Goal: Transaction & Acquisition: Book appointment/travel/reservation

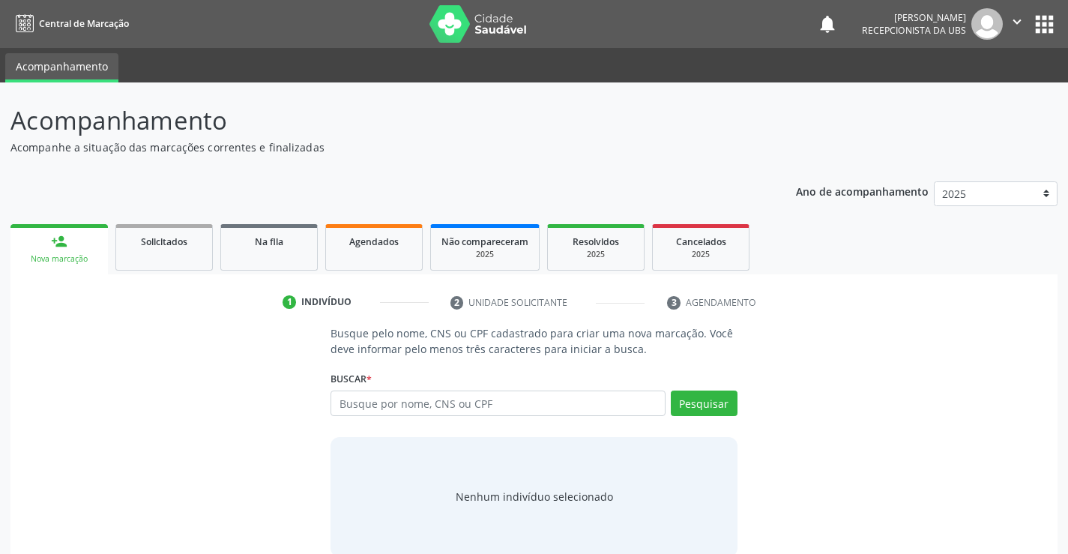
drag, startPoint x: 339, startPoint y: 398, endPoint x: 366, endPoint y: 390, distance: 27.3
click at [339, 397] on input "text" at bounding box center [497, 402] width 334 height 25
drag, startPoint x: 346, startPoint y: 402, endPoint x: 362, endPoint y: 399, distance: 16.2
click at [359, 399] on input "text" at bounding box center [497, 402] width 334 height 25
click at [339, 402] on input "text" at bounding box center [497, 402] width 334 height 25
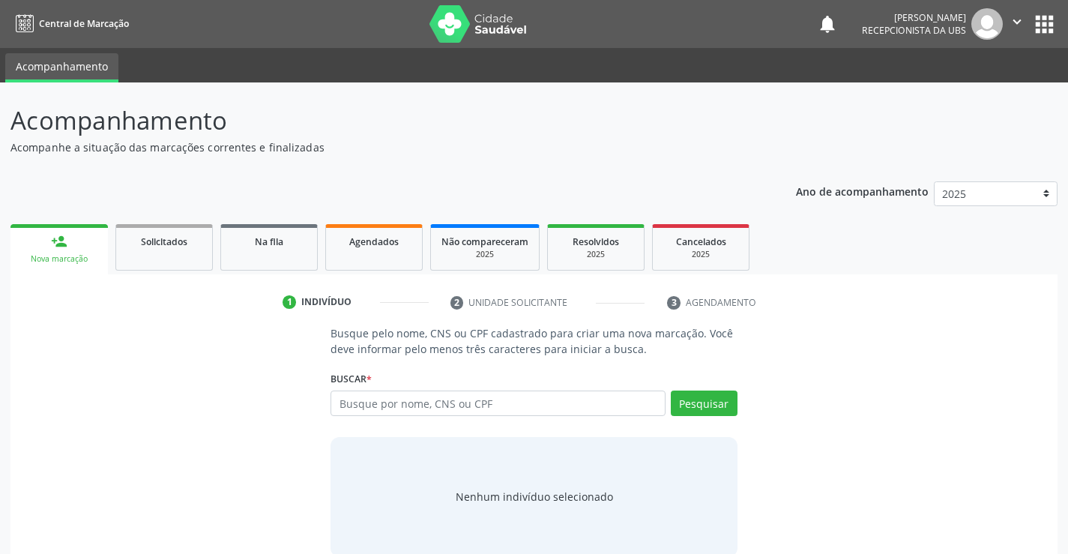
click at [340, 399] on input "text" at bounding box center [497, 402] width 334 height 25
click at [338, 401] on input "text" at bounding box center [497, 402] width 334 height 25
drag, startPoint x: 337, startPoint y: 402, endPoint x: 345, endPoint y: 402, distance: 8.3
click at [341, 402] on input "text" at bounding box center [497, 402] width 334 height 25
type input "708607073246388"
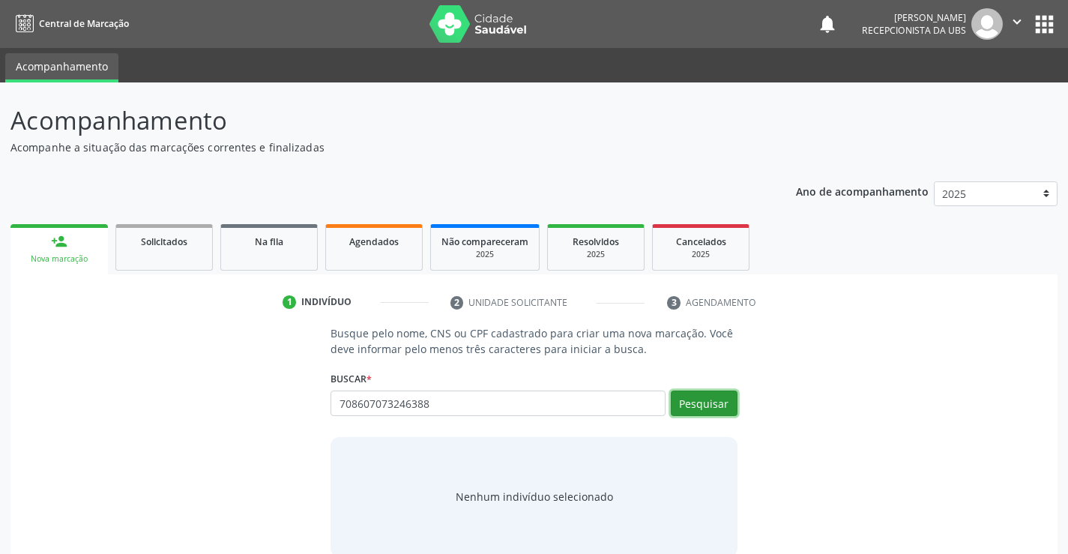
click at [689, 405] on button "Pesquisar" at bounding box center [704, 402] width 67 height 25
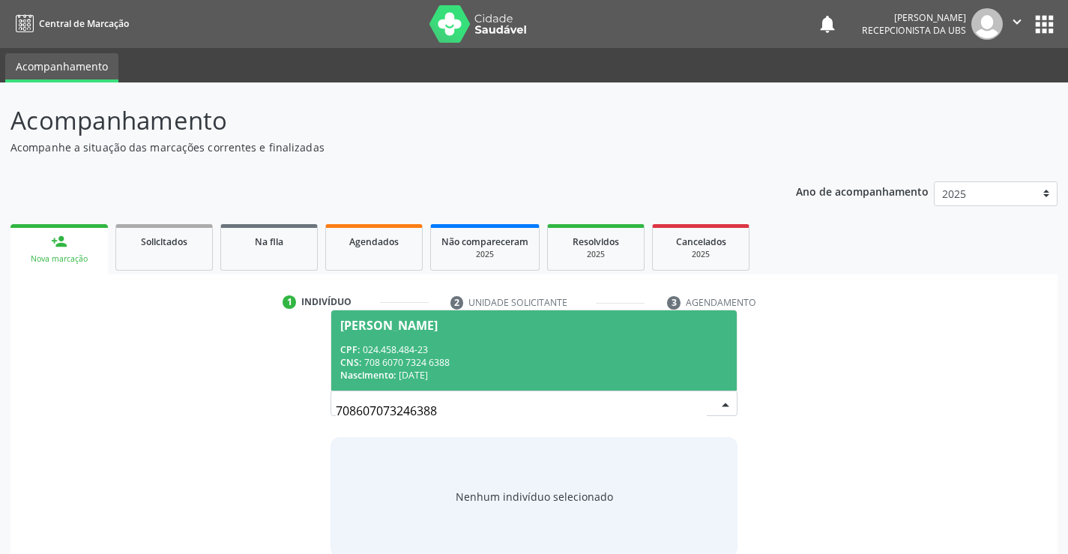
click at [372, 317] on span "[PERSON_NAME] CPF: 024.458.484-23 CNS: 708 6070 7324 6388 Nascimento: 2[DATE]" at bounding box center [533, 350] width 405 height 80
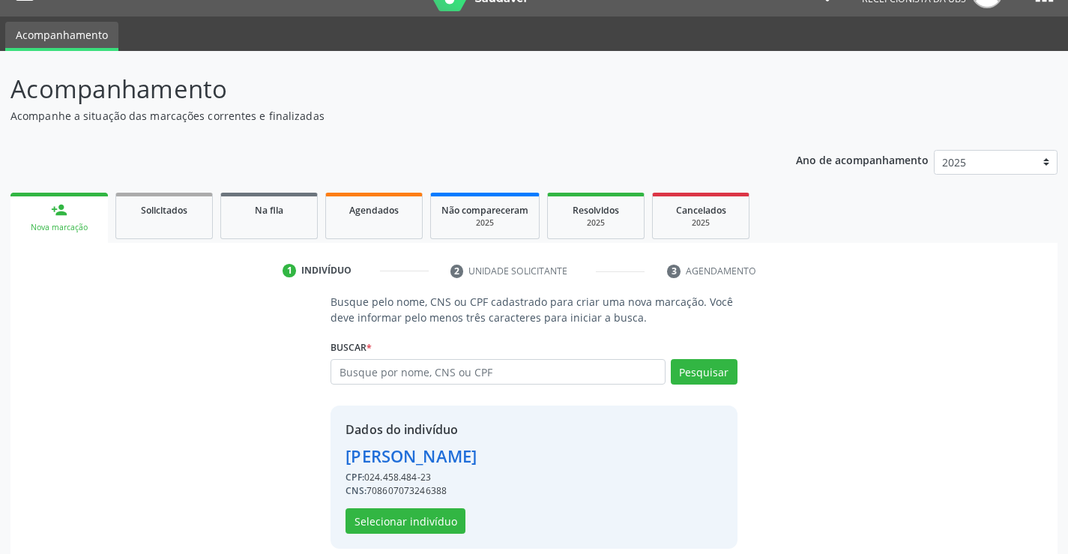
scroll to position [47, 0]
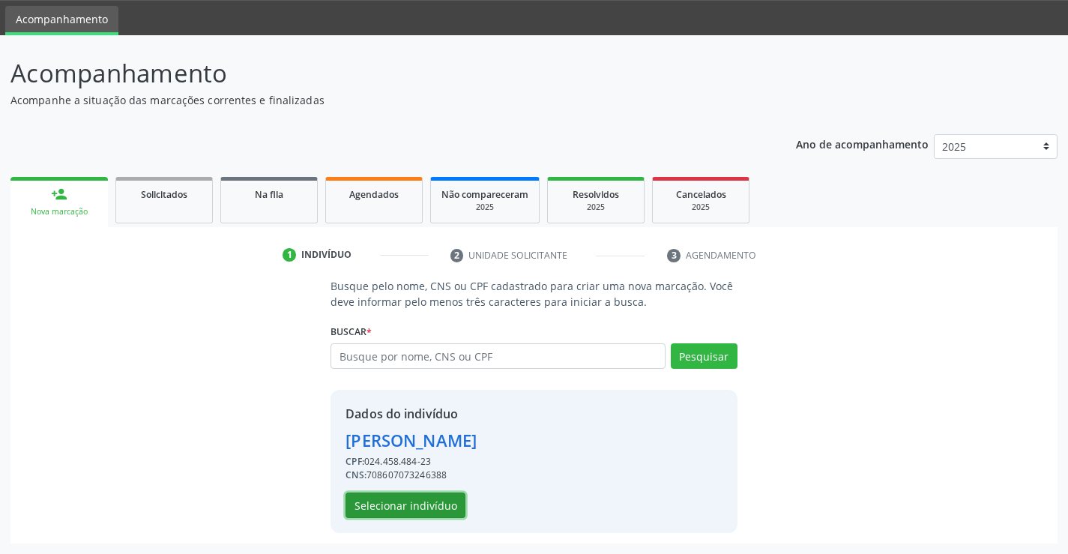
click at [403, 503] on button "Selecionar indivíduo" at bounding box center [405, 504] width 120 height 25
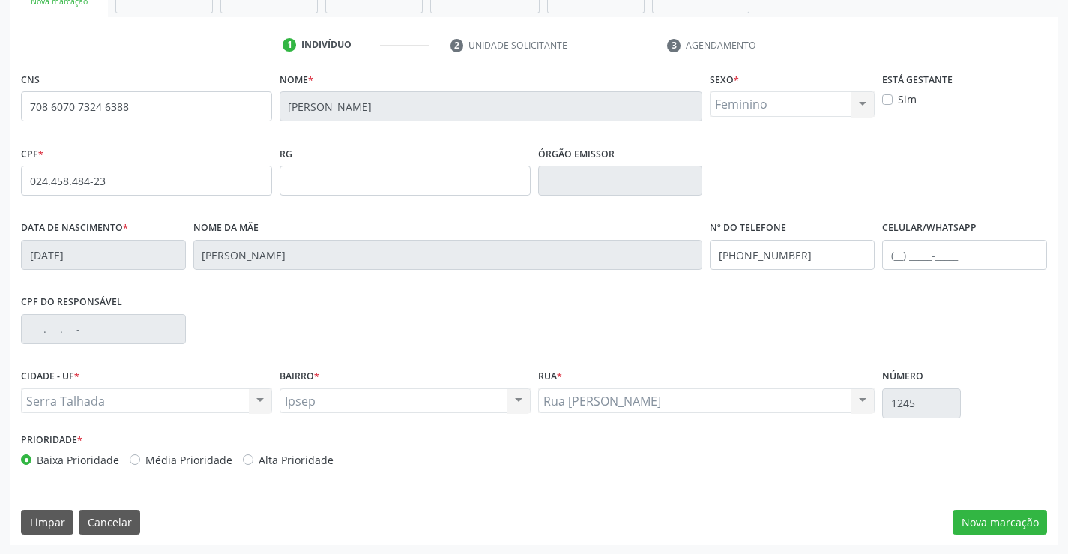
scroll to position [258, 0]
click at [981, 521] on button "Nova marcação" at bounding box center [999, 520] width 94 height 25
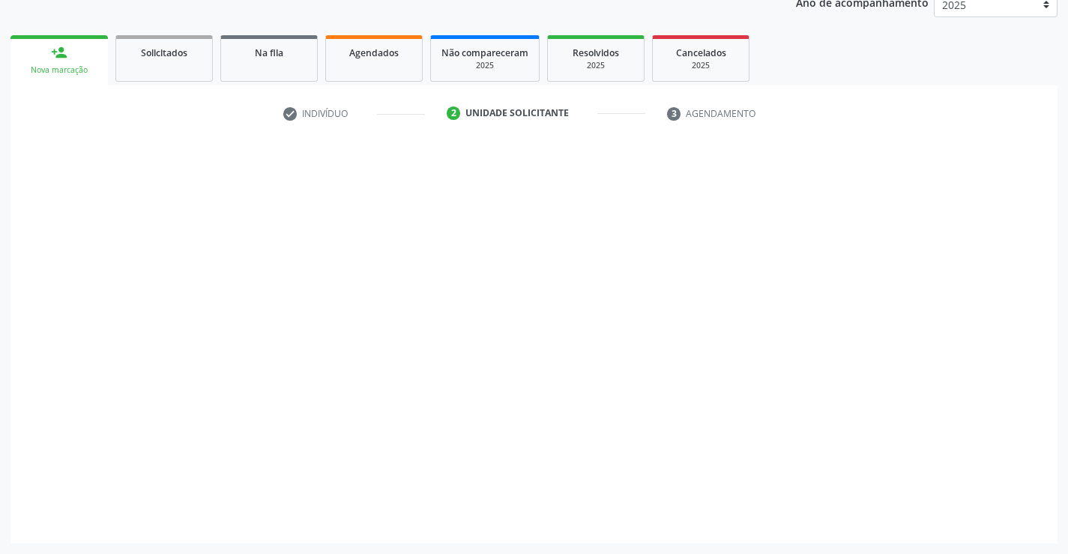
scroll to position [189, 0]
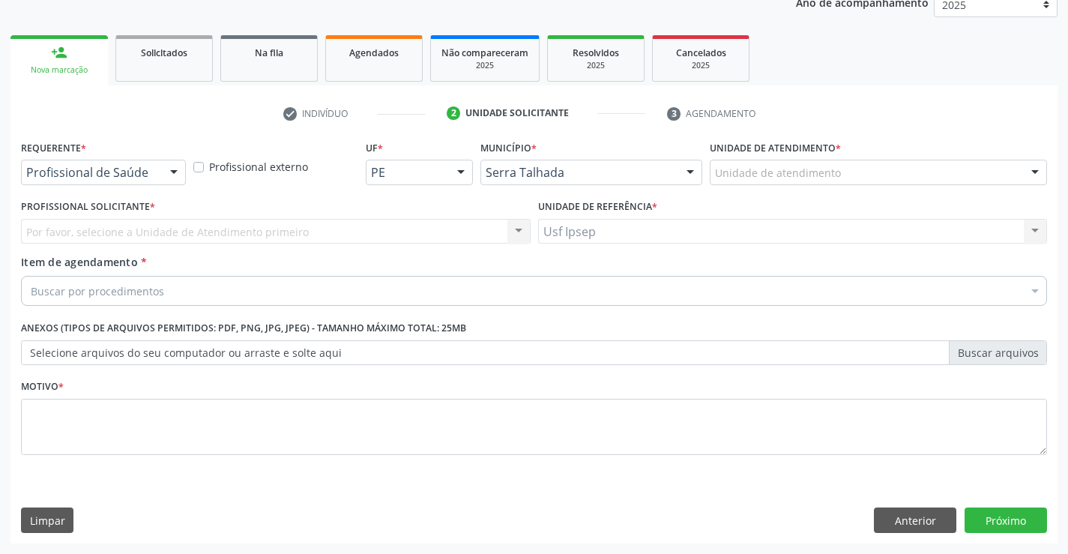
click at [175, 173] on div at bounding box center [174, 172] width 22 height 25
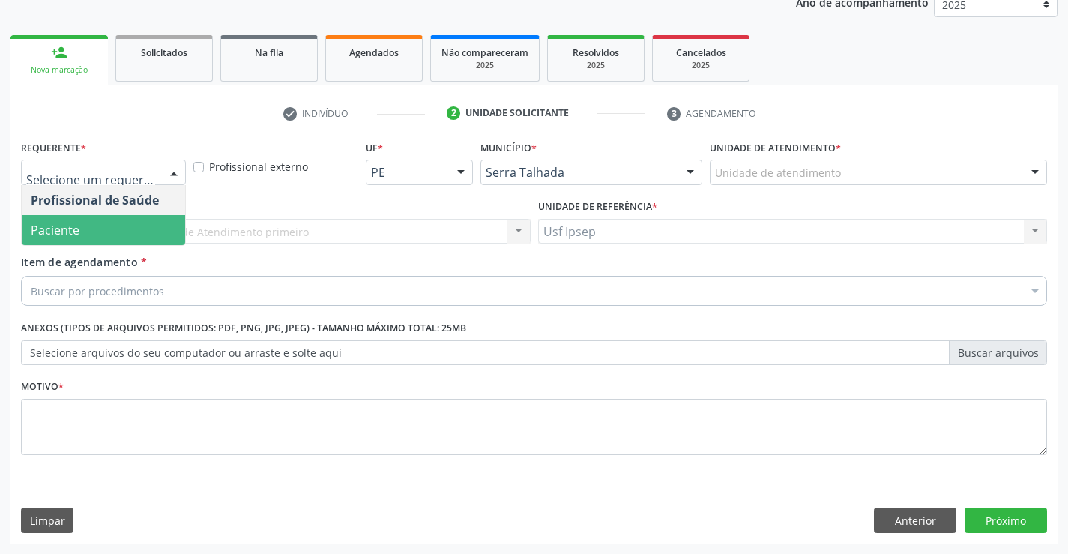
click at [138, 229] on span "Paciente" at bounding box center [103, 230] width 163 height 30
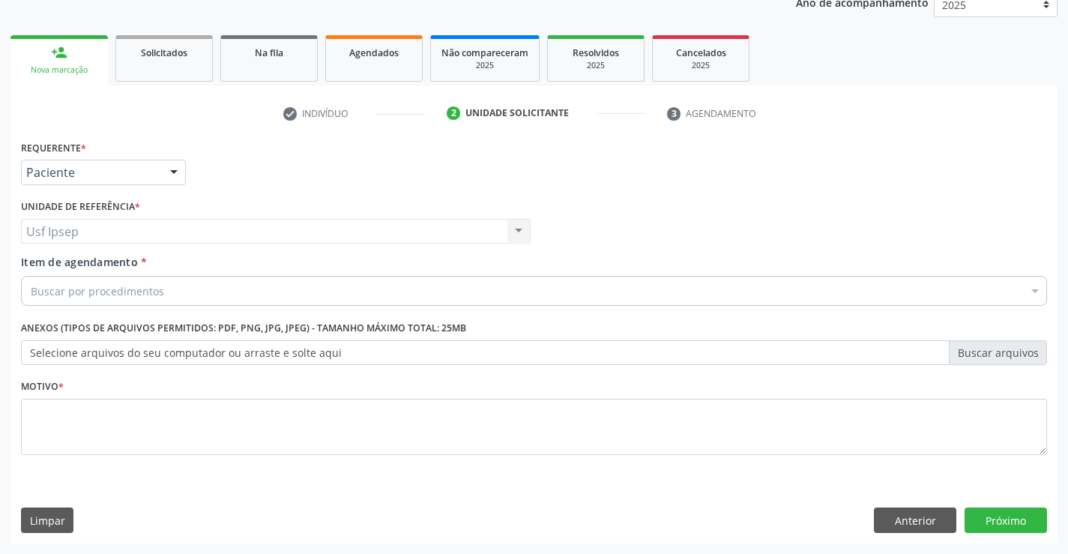
click at [115, 264] on span "Item de agendamento" at bounding box center [79, 262] width 117 height 14
click at [31, 276] on input "Item de agendamento *" at bounding box center [31, 291] width 0 height 30
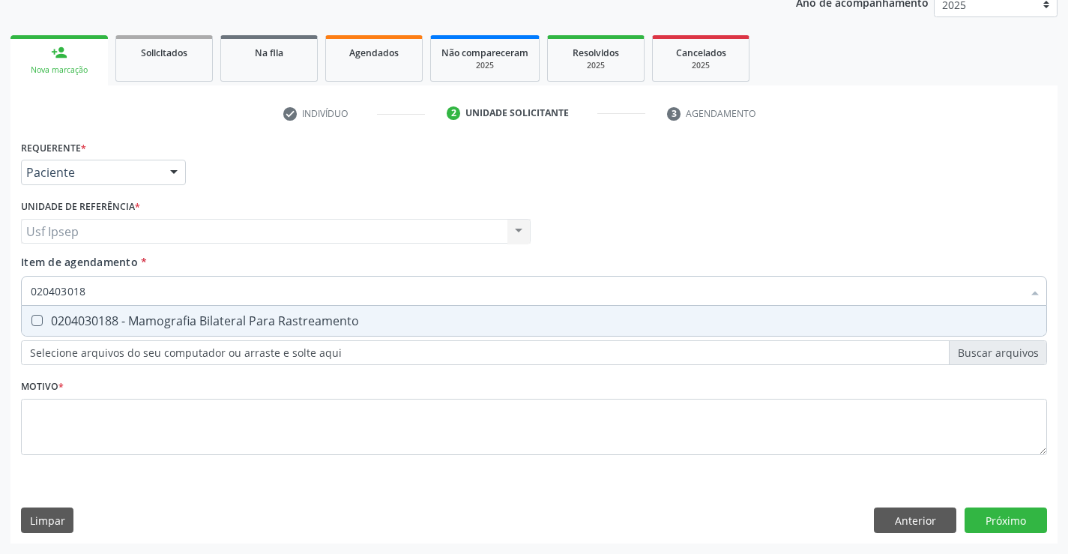
type input "0204030188"
click at [37, 316] on Rastreamento at bounding box center [36, 320] width 11 height 11
click at [31, 316] on Rastreamento "checkbox" at bounding box center [27, 320] width 10 height 10
checkbox Rastreamento "true"
click at [45, 441] on div "Requerente * Paciente Profissional de Saúde Paciente Nenhum resultado encontrad…" at bounding box center [534, 305] width 1026 height 339
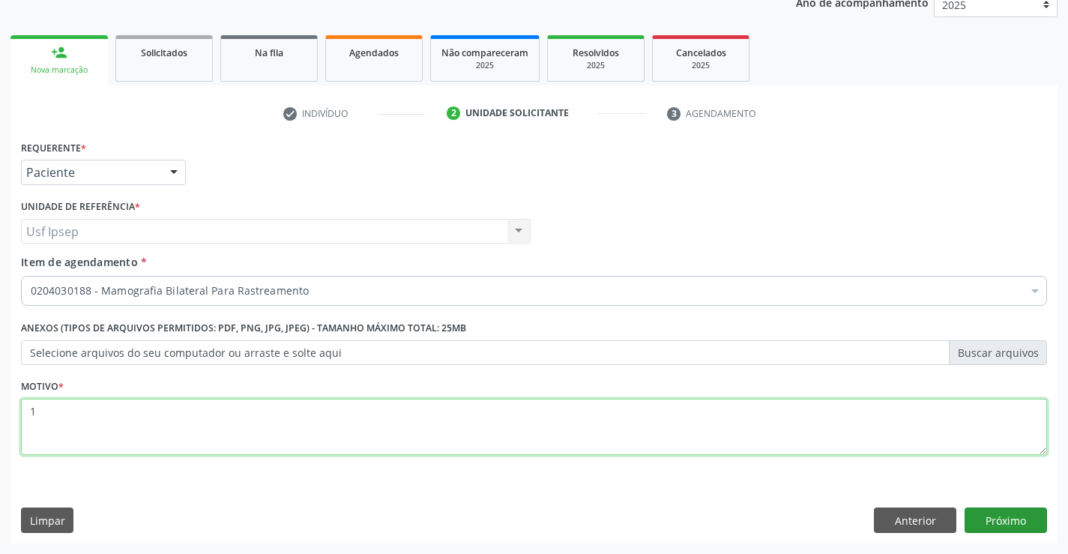
type textarea "1"
click at [1000, 525] on button "Próximo" at bounding box center [1005, 519] width 82 height 25
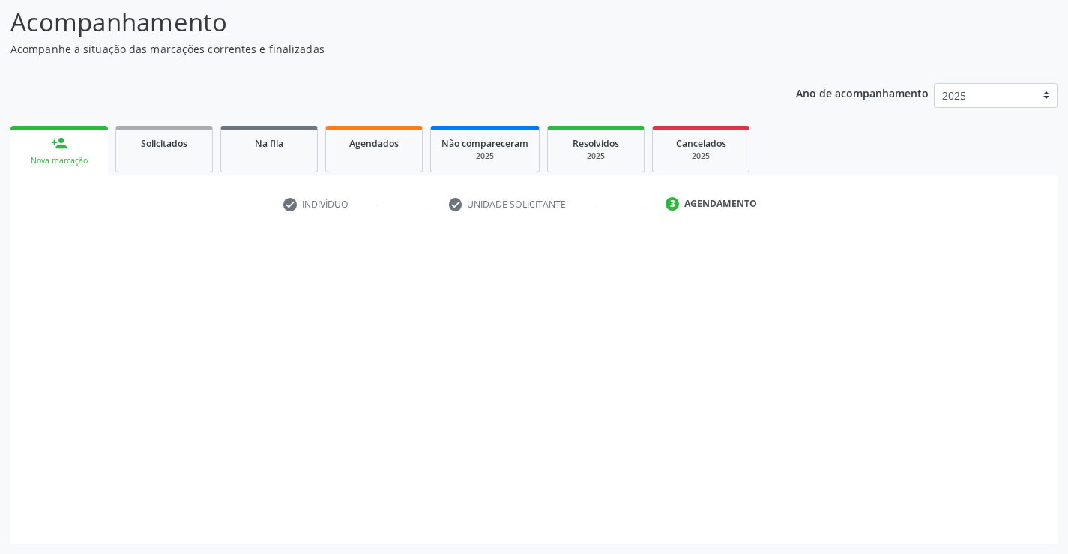
scroll to position [98, 0]
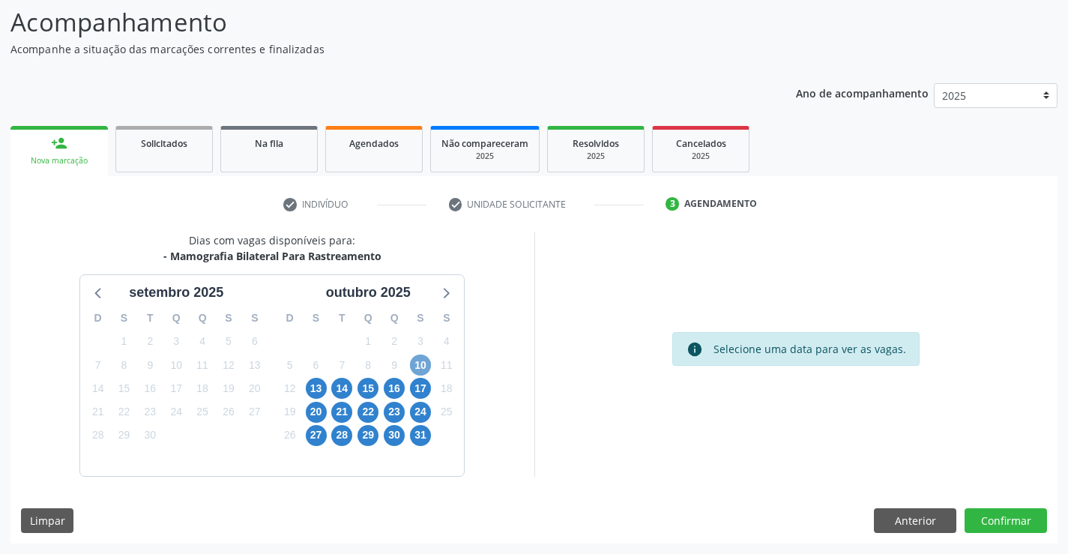
click at [417, 365] on span "10" at bounding box center [420, 364] width 21 height 21
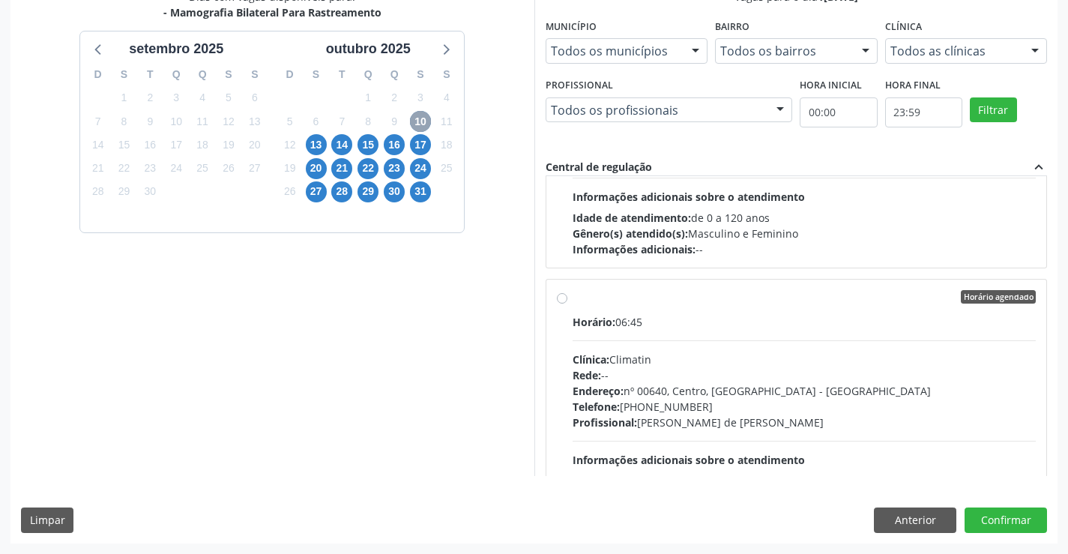
scroll to position [425, 0]
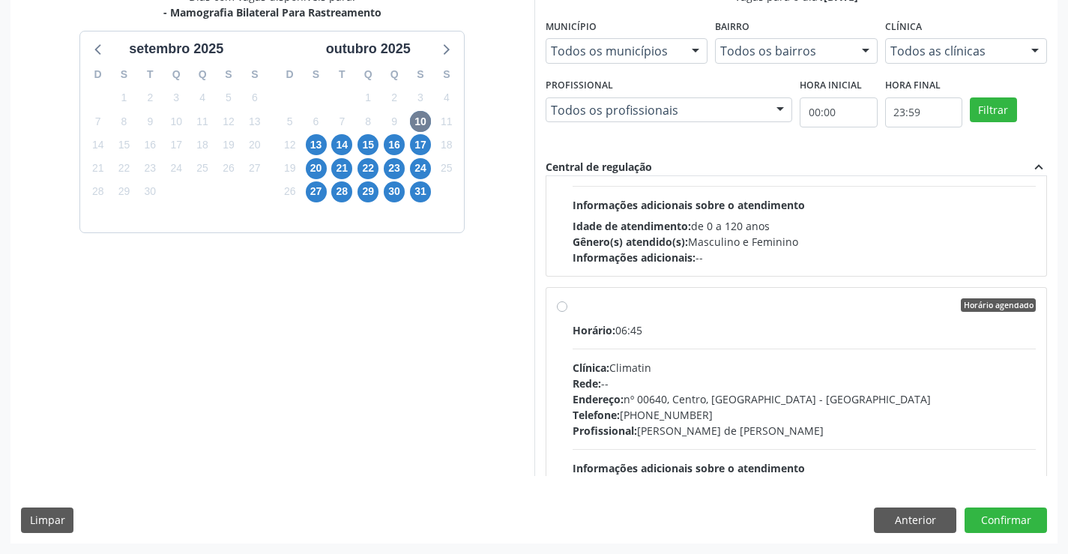
click at [572, 308] on label "Horário agendado Horário: 06:45 Clínica: Climatin Rede: -- Endereço: nº 00640, …" at bounding box center [804, 413] width 464 height 230
click at [560, 308] on input "Horário agendado Horário: 06:45 Clínica: Climatin Rede: -- Endereço: nº 00640, …" at bounding box center [562, 304] width 10 height 13
radio input "true"
click at [1005, 519] on button "Confirmar" at bounding box center [1005, 519] width 82 height 25
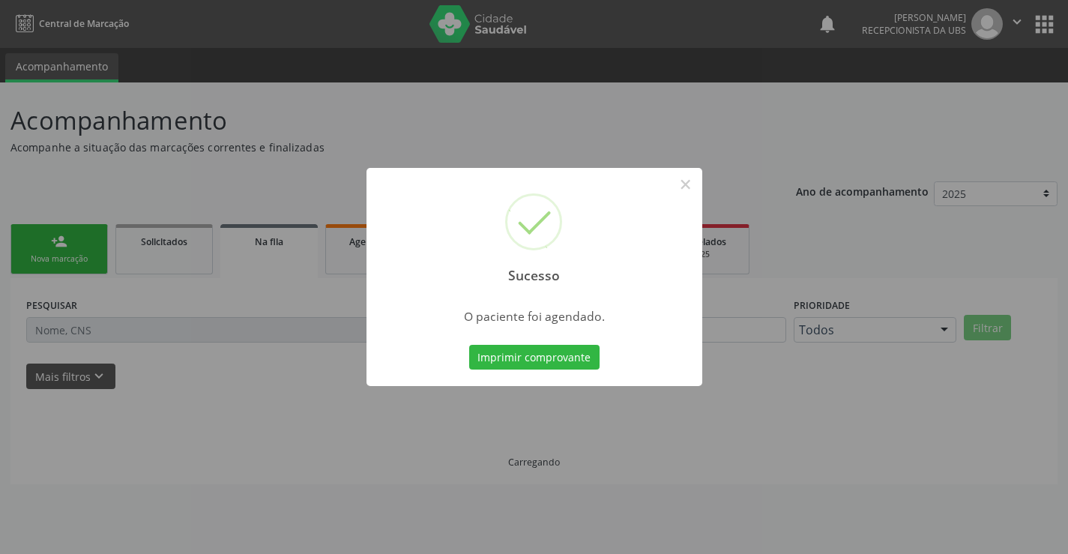
scroll to position [0, 0]
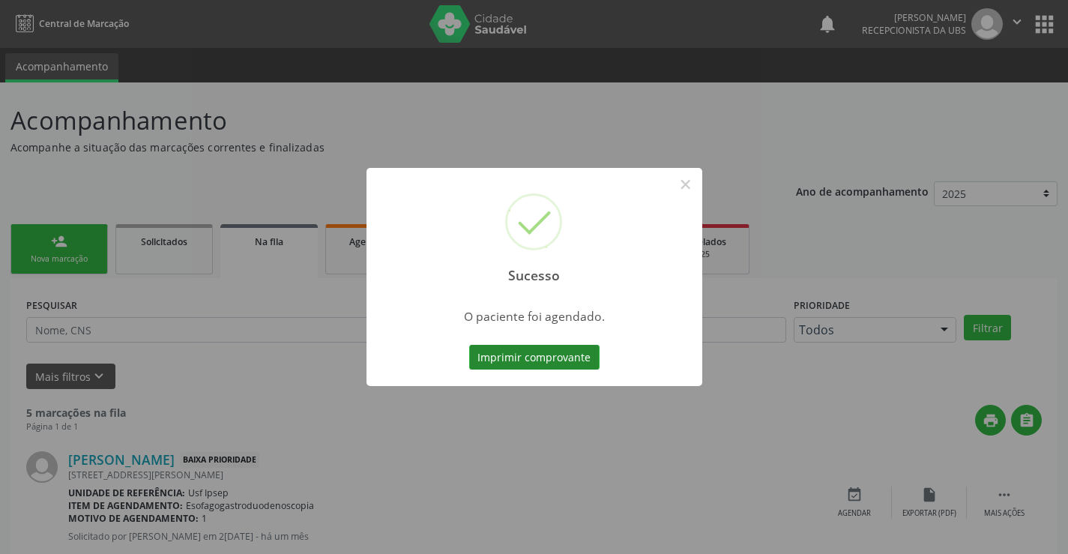
click at [505, 347] on button "Imprimir comprovante" at bounding box center [534, 357] width 130 height 25
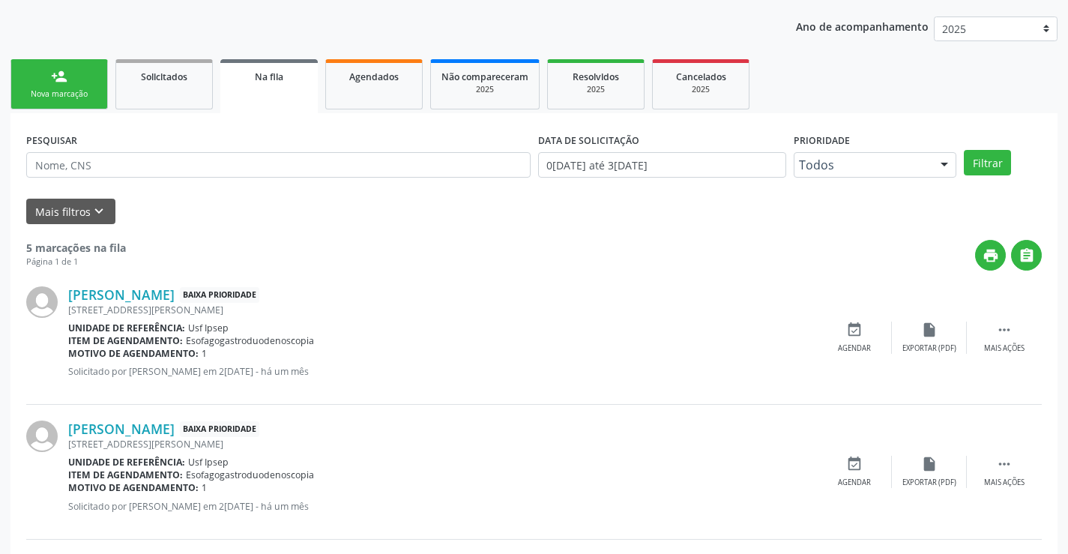
scroll to position [225, 0]
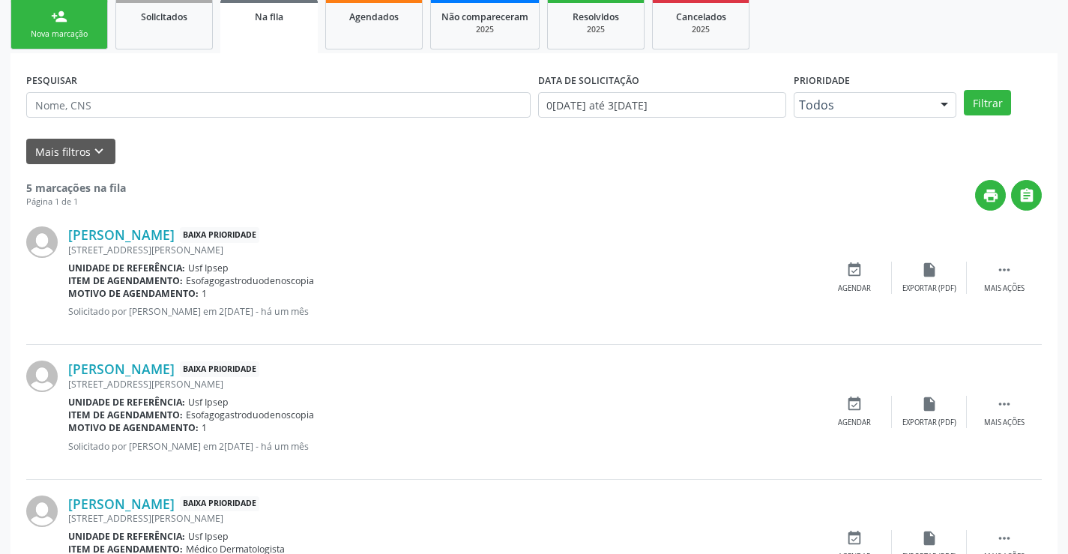
click at [64, 36] on div "Nova marcação" at bounding box center [59, 33] width 75 height 11
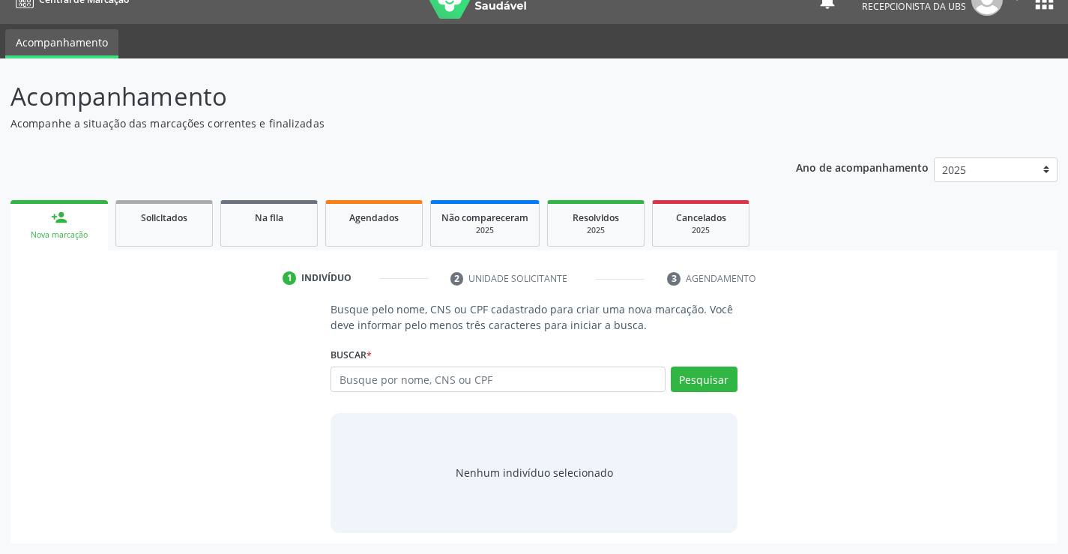
scroll to position [24, 0]
click at [339, 375] on input "text" at bounding box center [497, 378] width 334 height 25
click at [339, 376] on input "text" at bounding box center [497, 378] width 334 height 25
click at [411, 378] on input "70860707324" at bounding box center [497, 378] width 334 height 25
type input "7"
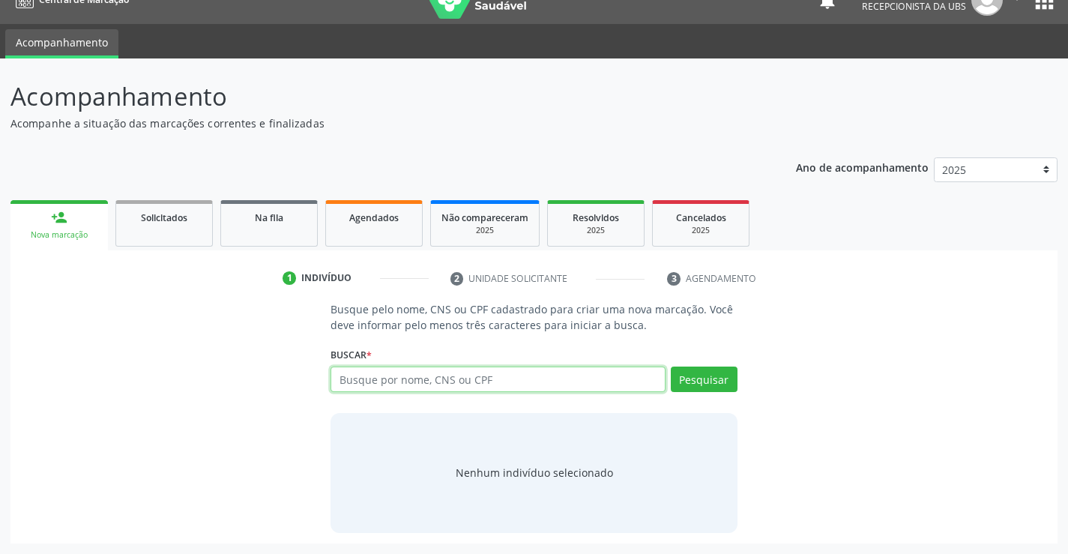
click at [350, 381] on input "text" at bounding box center [497, 378] width 334 height 25
type input "700102973930212"
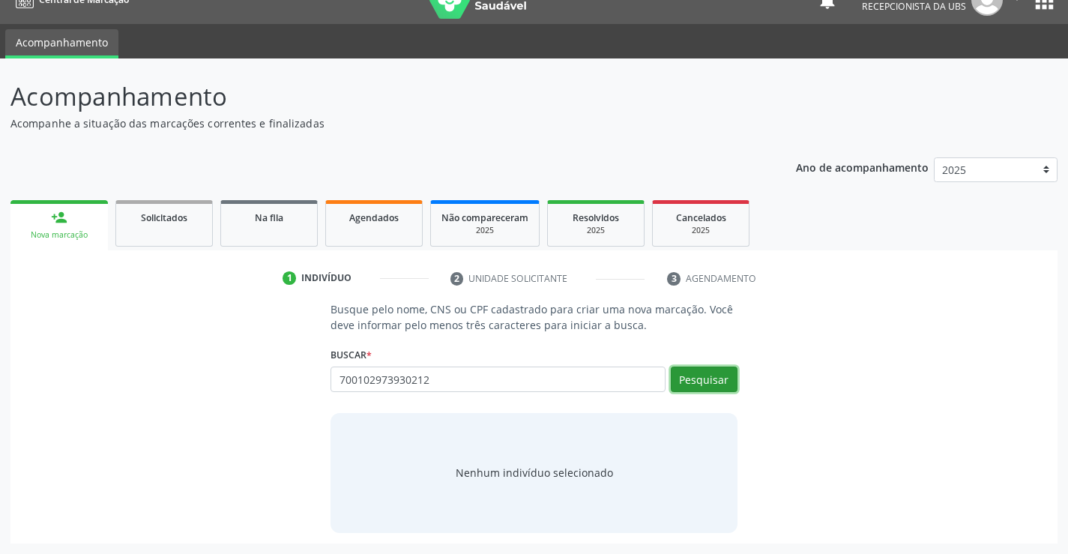
click at [689, 381] on button "Pesquisar" at bounding box center [704, 378] width 67 height 25
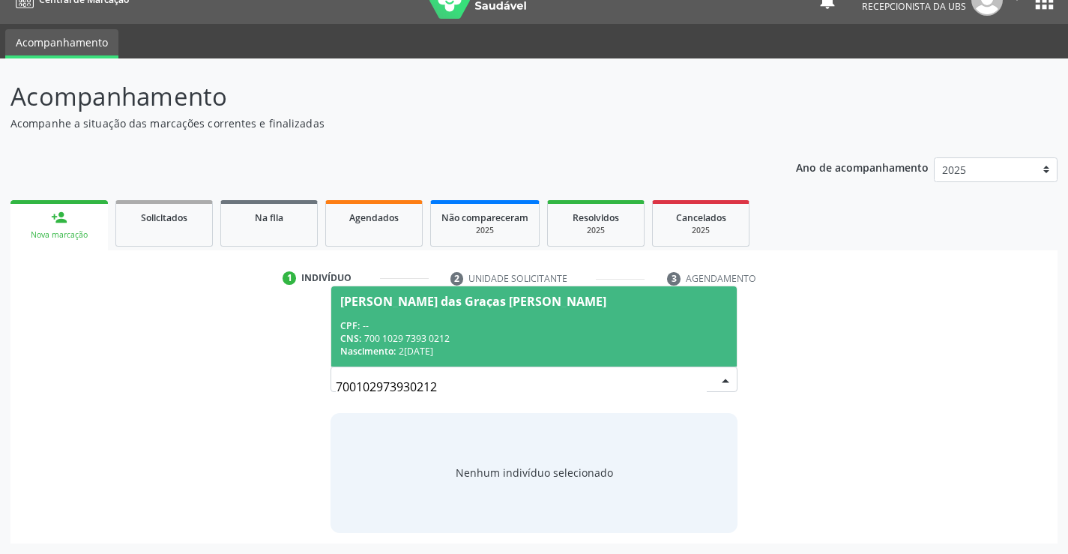
click at [414, 298] on div "[PERSON_NAME] das Graças [PERSON_NAME]" at bounding box center [473, 301] width 266 height 12
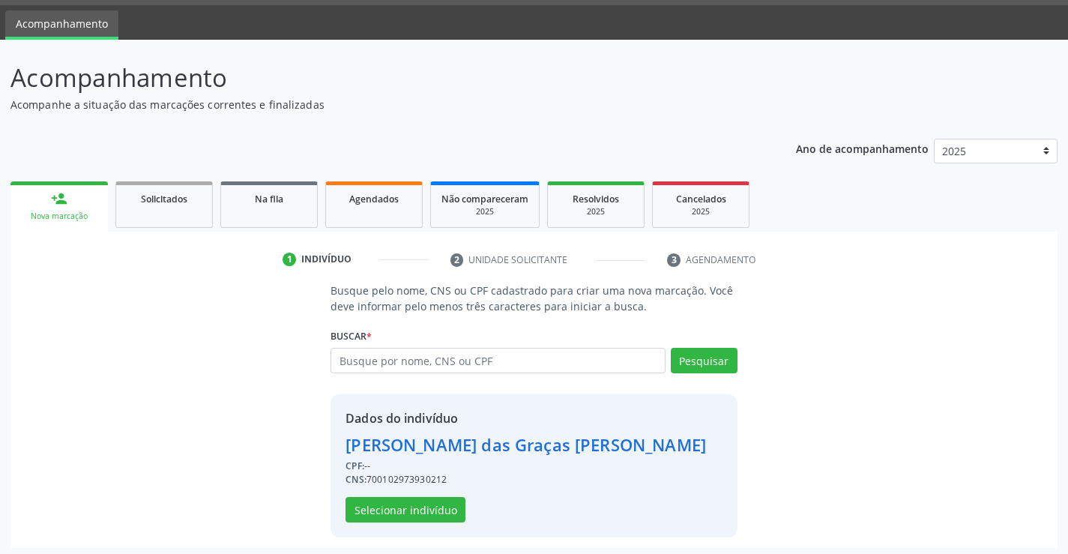
scroll to position [47, 0]
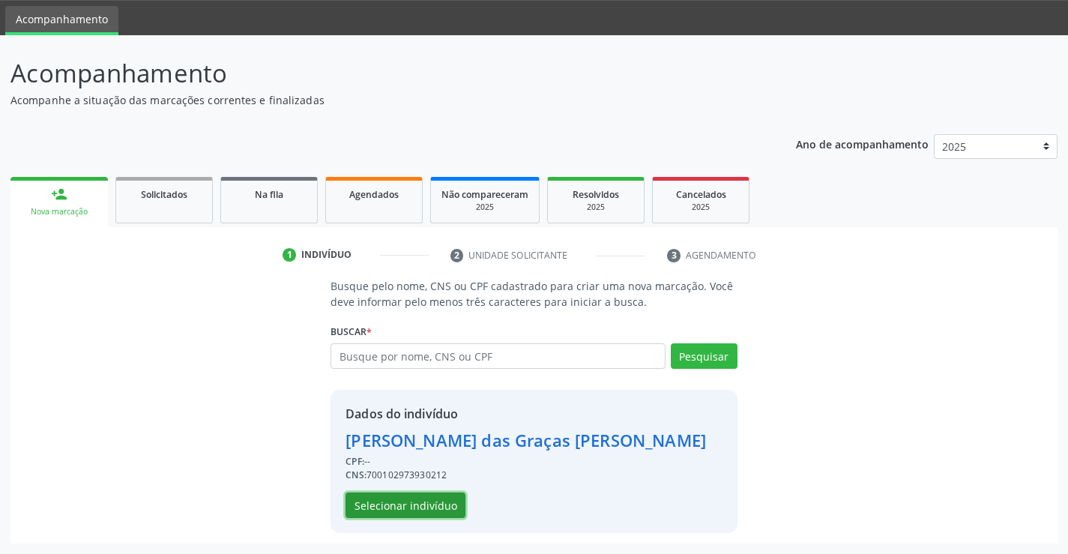
click at [388, 515] on button "Selecionar indivíduo" at bounding box center [405, 504] width 120 height 25
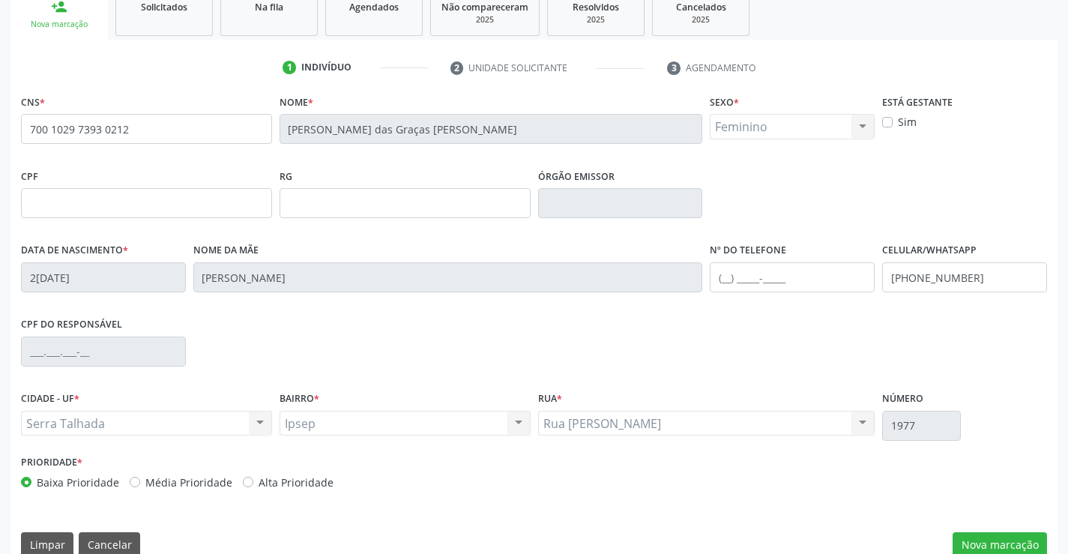
scroll to position [258, 0]
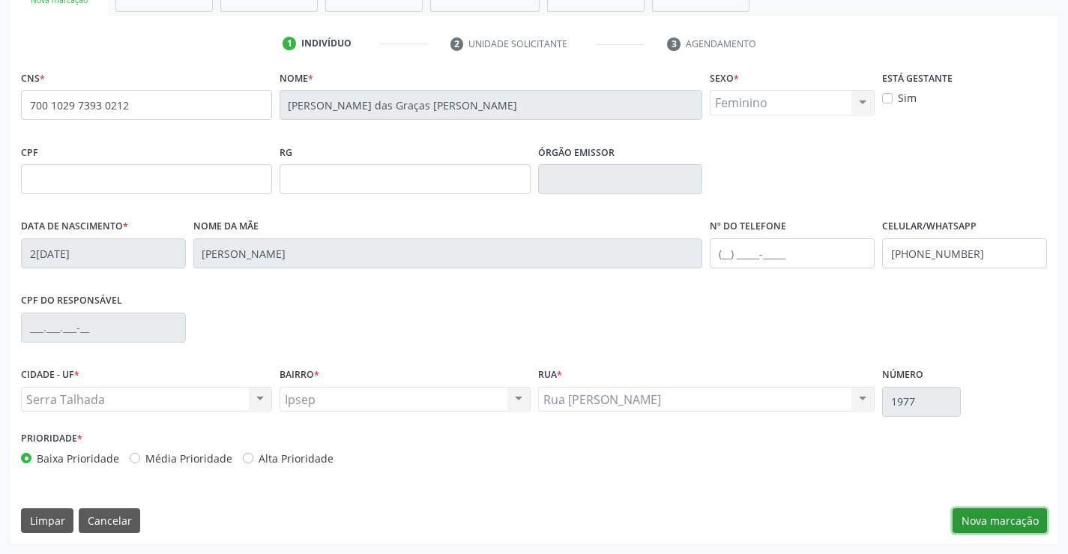
click at [977, 526] on button "Nova marcação" at bounding box center [999, 520] width 94 height 25
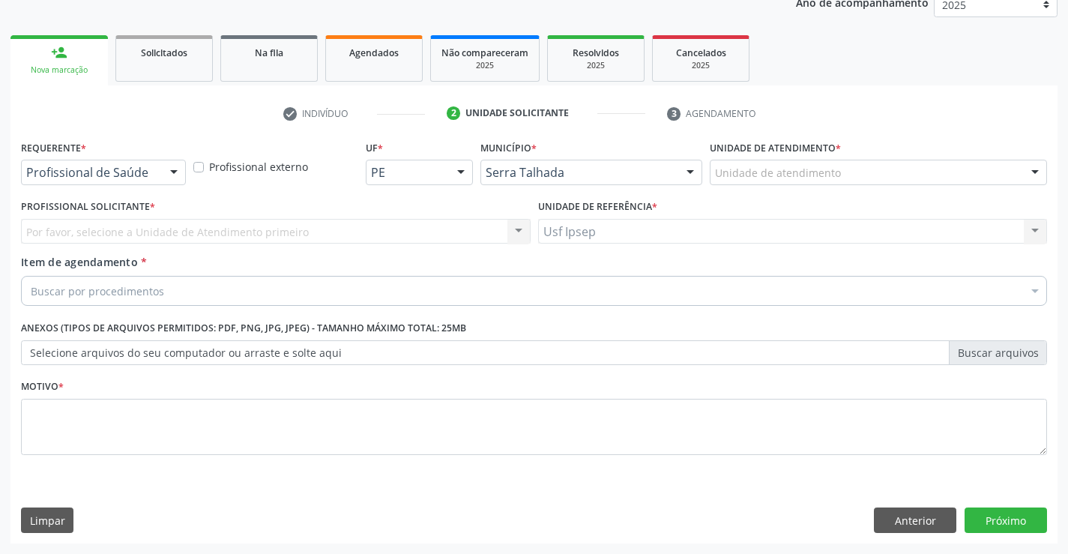
click at [172, 178] on div at bounding box center [174, 172] width 22 height 25
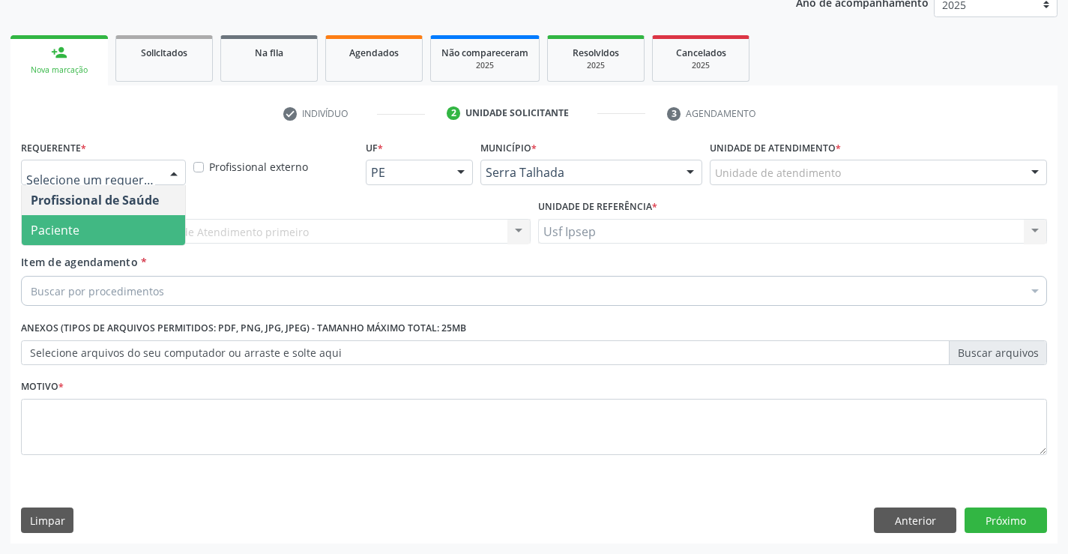
drag, startPoint x: 120, startPoint y: 225, endPoint x: 91, endPoint y: 248, distance: 36.9
click at [118, 227] on span "Paciente" at bounding box center [103, 230] width 163 height 30
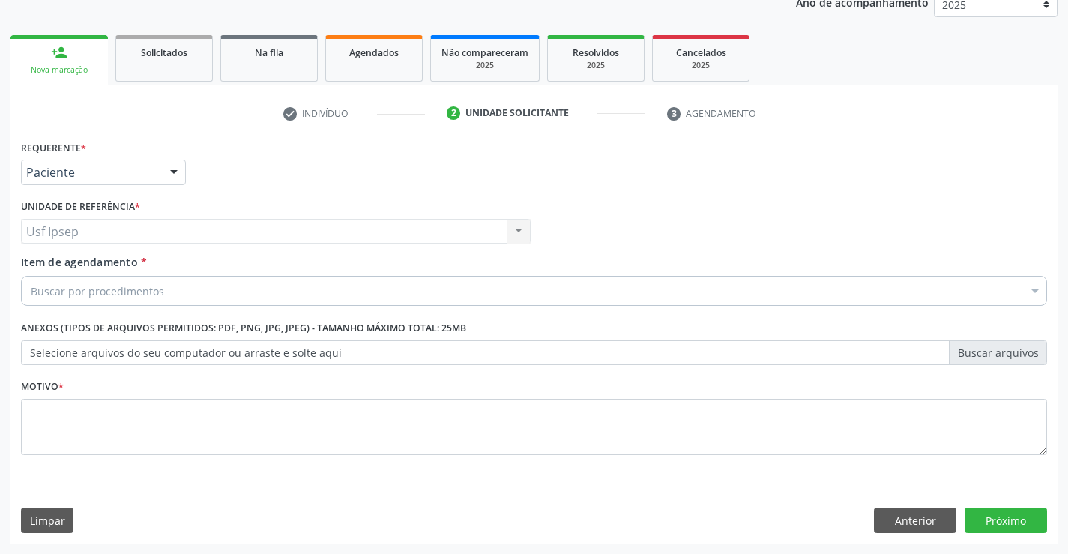
click at [84, 267] on span "Item de agendamento" at bounding box center [79, 262] width 117 height 14
click at [31, 276] on input "Item de agendamento *" at bounding box center [31, 291] width 0 height 30
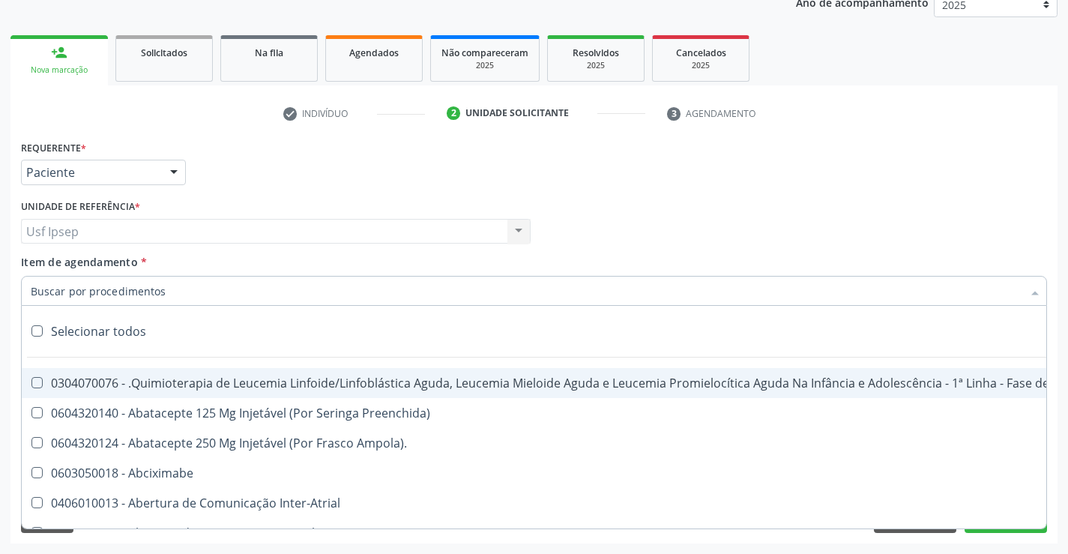
click at [38, 290] on input "Item de agendamento *" at bounding box center [526, 291] width 991 height 30
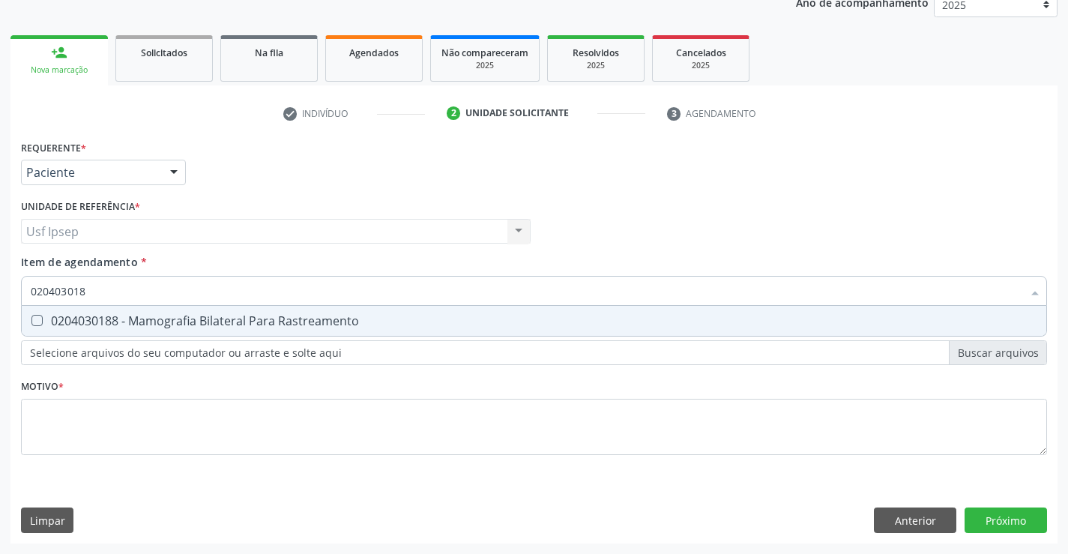
type input "0204030188"
click at [37, 324] on Rastreamento at bounding box center [36, 320] width 11 height 11
click at [31, 324] on Rastreamento "checkbox" at bounding box center [27, 320] width 10 height 10
checkbox Rastreamento "true"
click at [36, 429] on div "Requerente * Paciente Profissional de Saúde Paciente Nenhum resultado encontrad…" at bounding box center [534, 305] width 1026 height 339
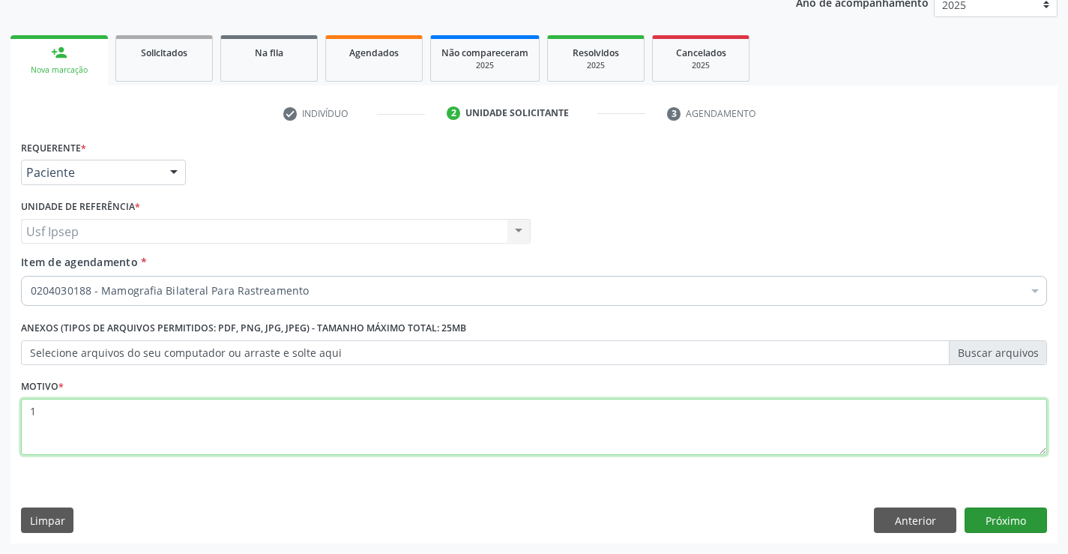
type textarea "1"
click at [993, 528] on button "Próximo" at bounding box center [1005, 519] width 82 height 25
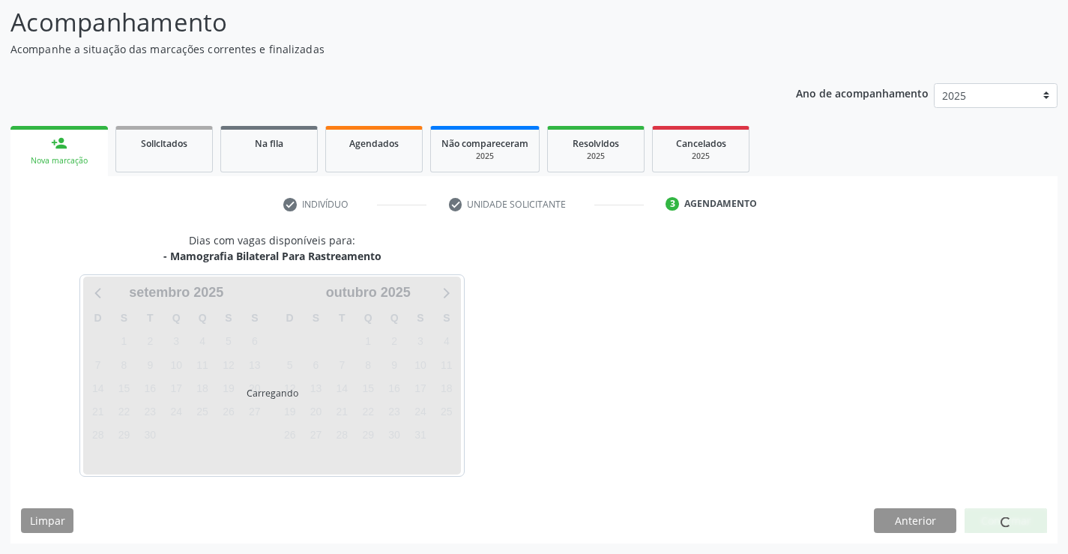
scroll to position [98, 0]
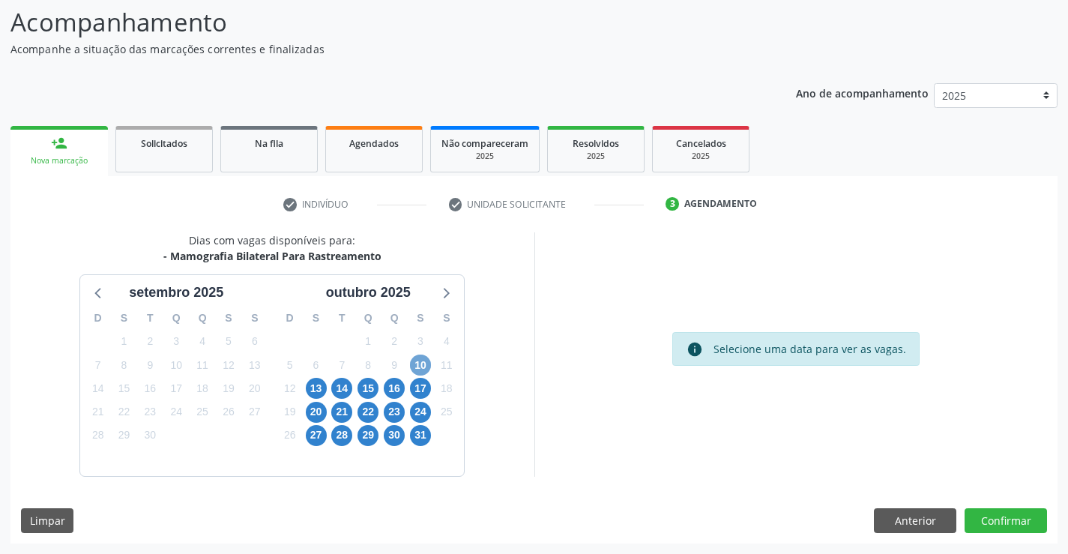
click at [422, 368] on span "10" at bounding box center [420, 364] width 21 height 21
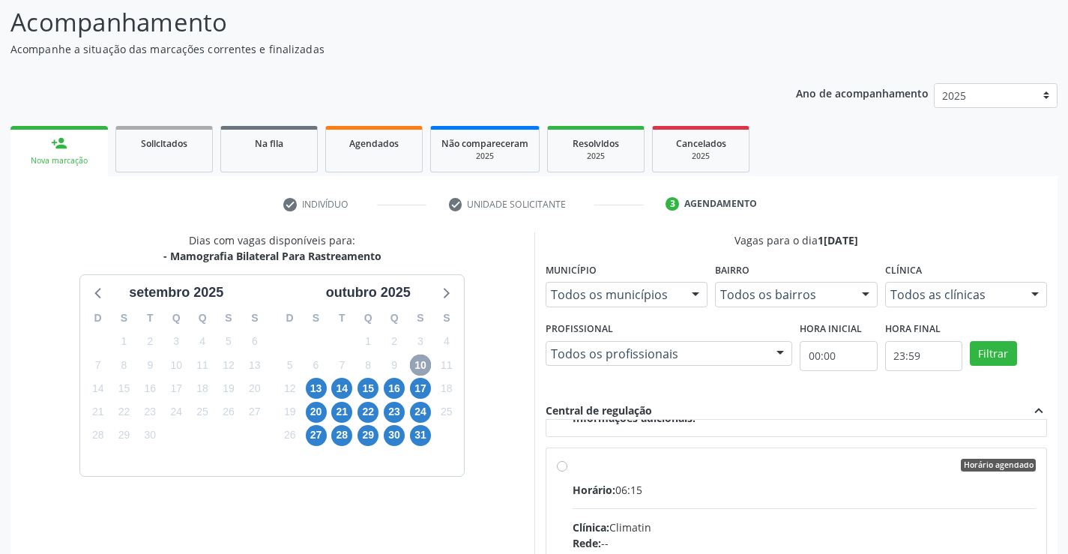
scroll to position [225, 0]
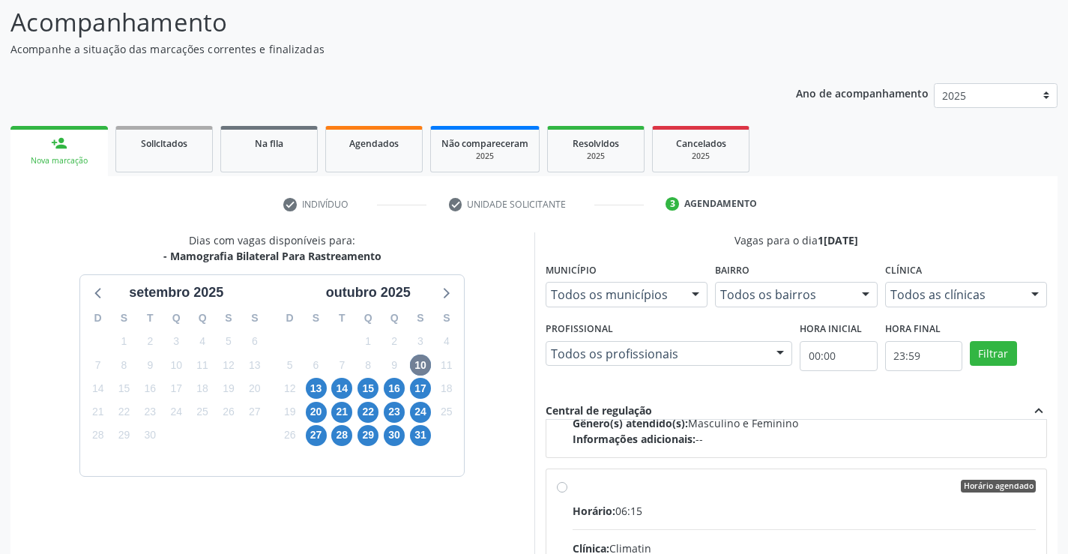
radio input "true"
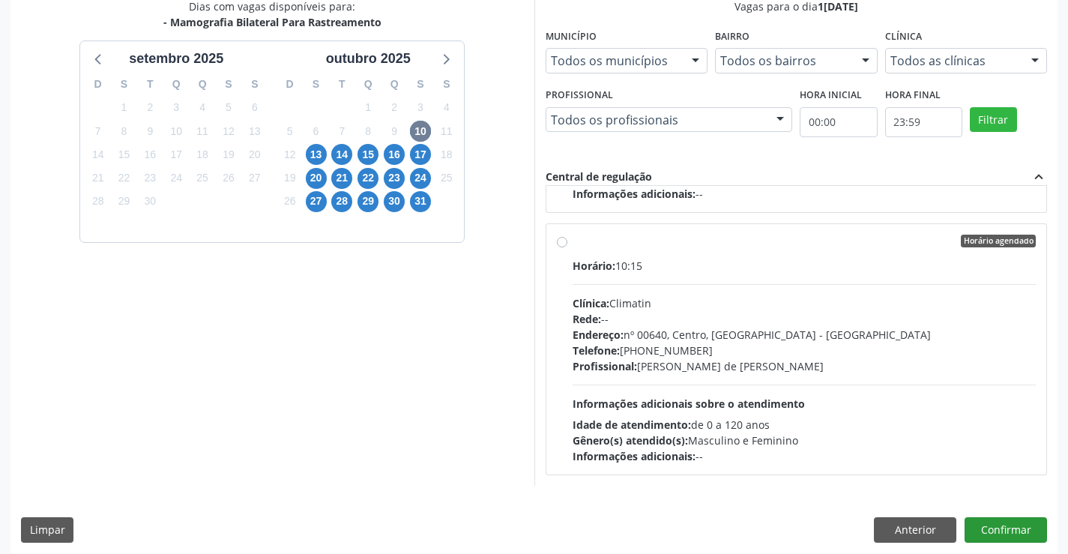
scroll to position [342, 0]
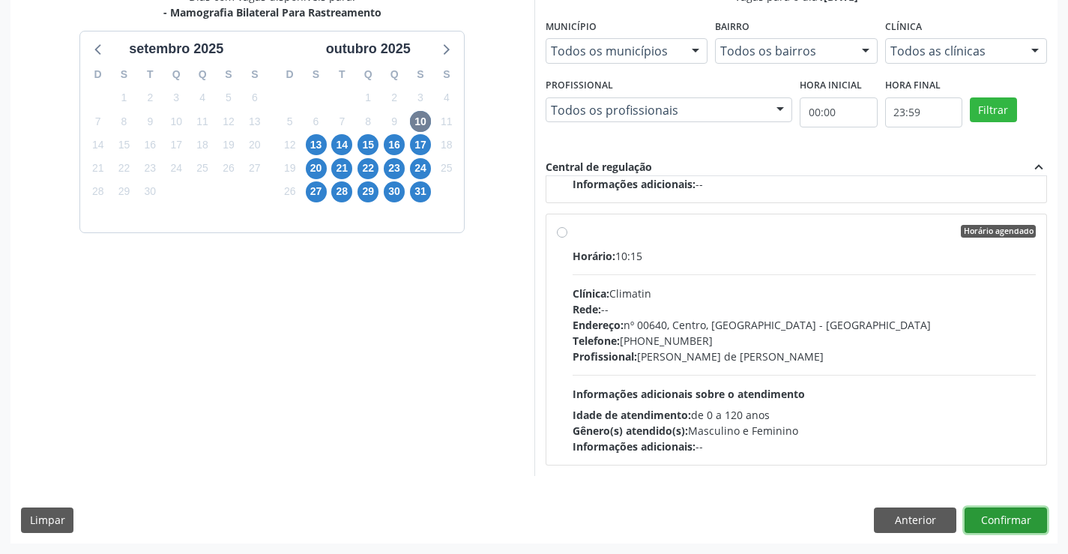
click at [1013, 522] on button "Confirmar" at bounding box center [1005, 519] width 82 height 25
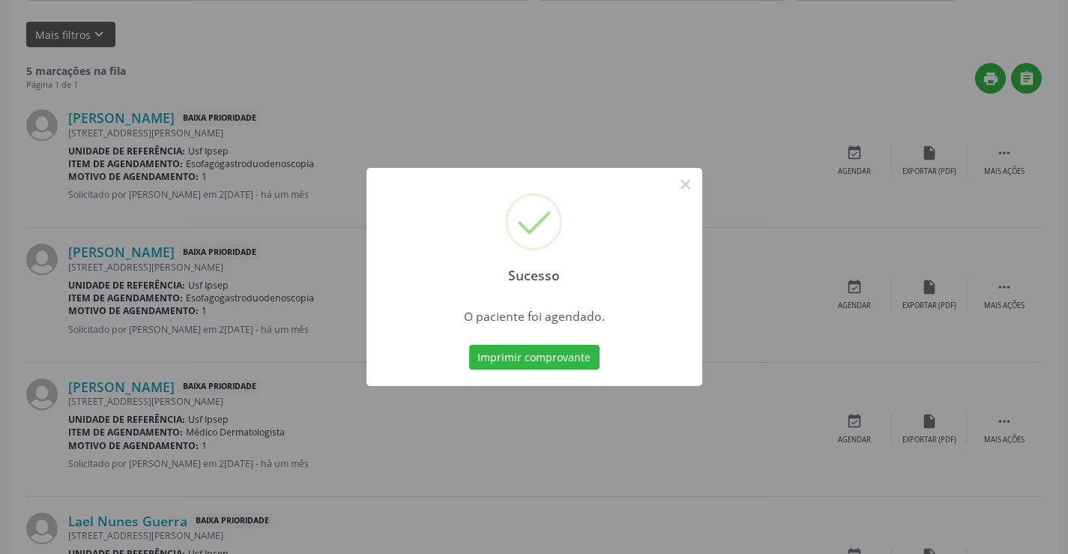
scroll to position [0, 0]
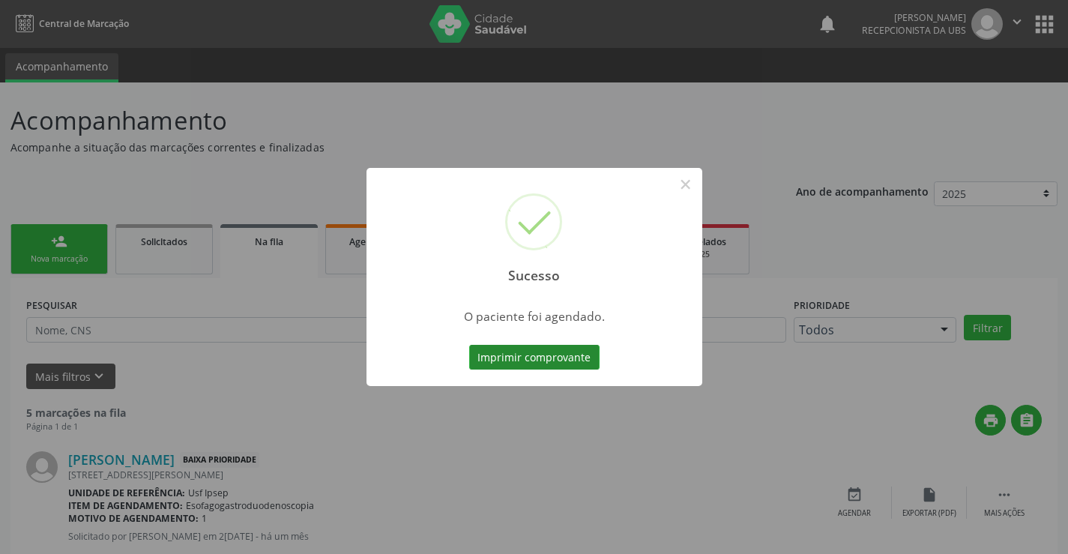
click at [507, 356] on button "Imprimir comprovante" at bounding box center [534, 357] width 130 height 25
